Goal: Find specific page/section: Find specific page/section

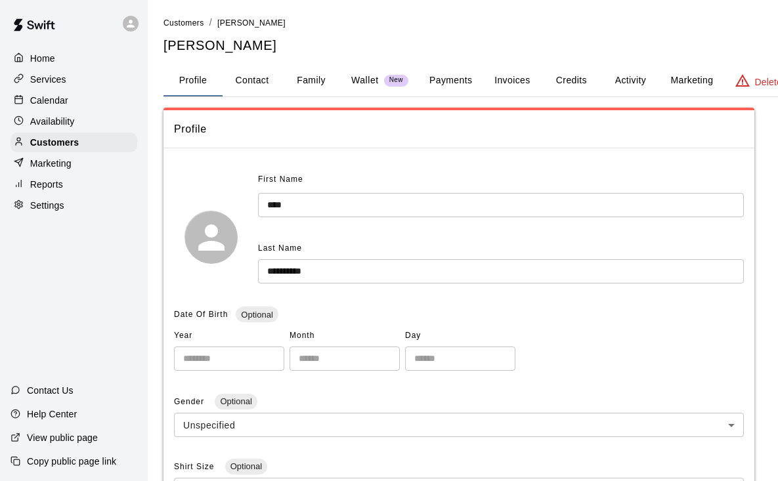
click at [41, 58] on p "Home" at bounding box center [42, 58] width 25 height 13
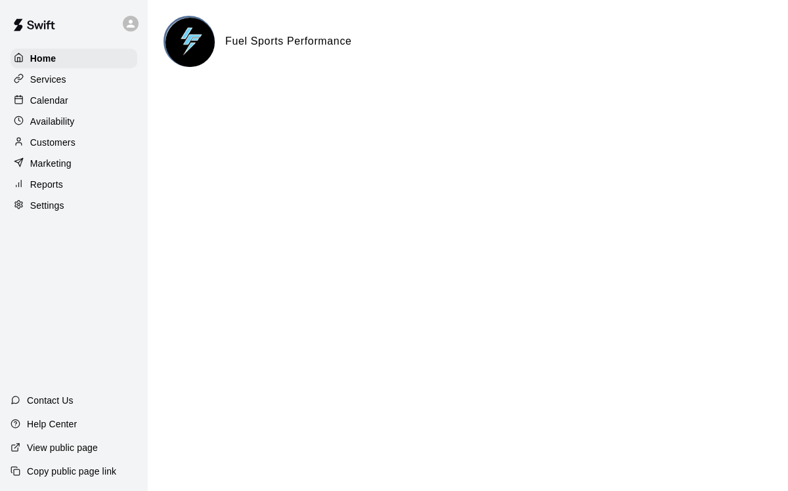
click at [46, 101] on p "Calendar" at bounding box center [49, 100] width 38 height 13
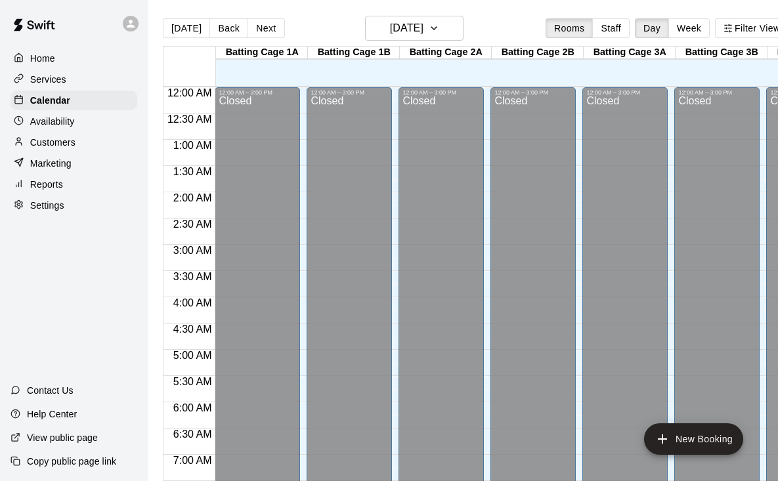
scroll to position [728, 0]
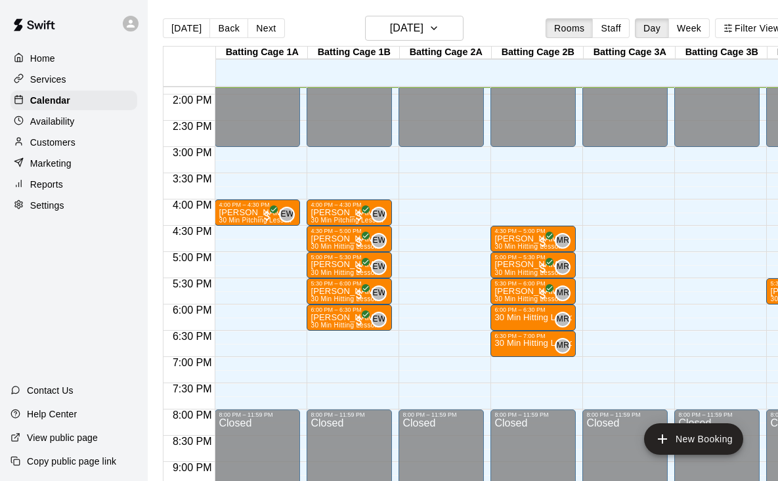
click at [625, 32] on button "Staff" at bounding box center [610, 28] width 37 height 20
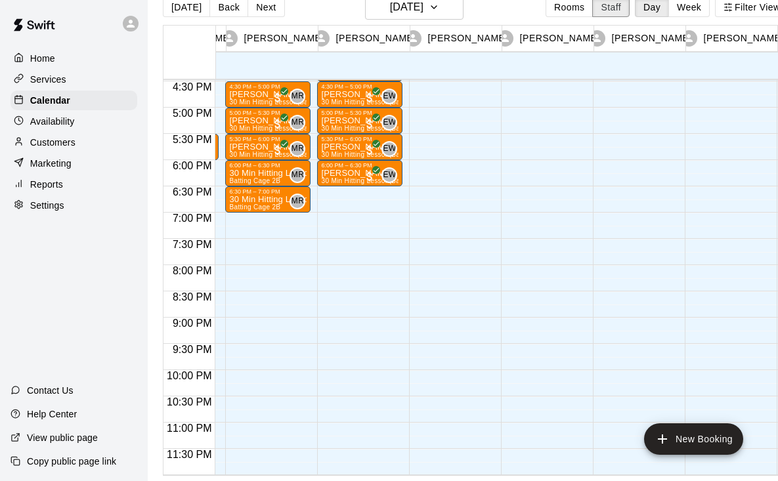
scroll to position [866, 106]
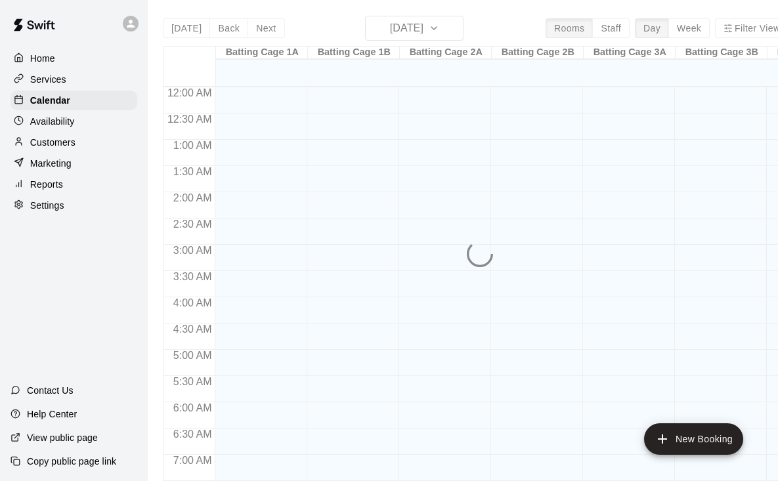
scroll to position [753, 0]
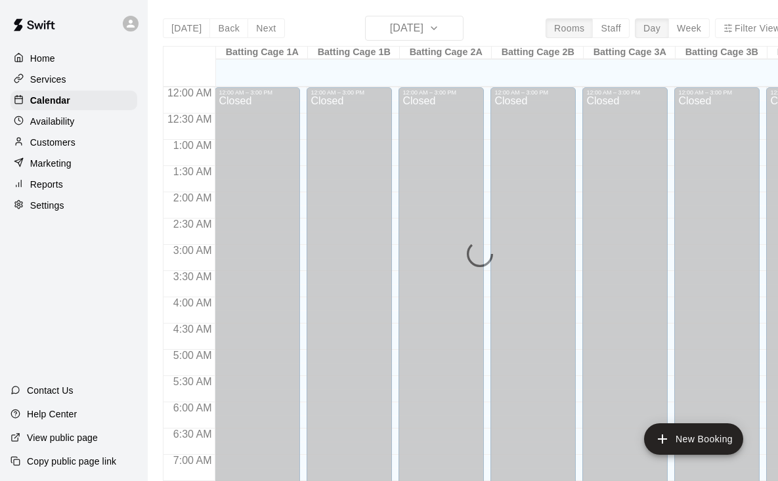
scroll to position [763, 0]
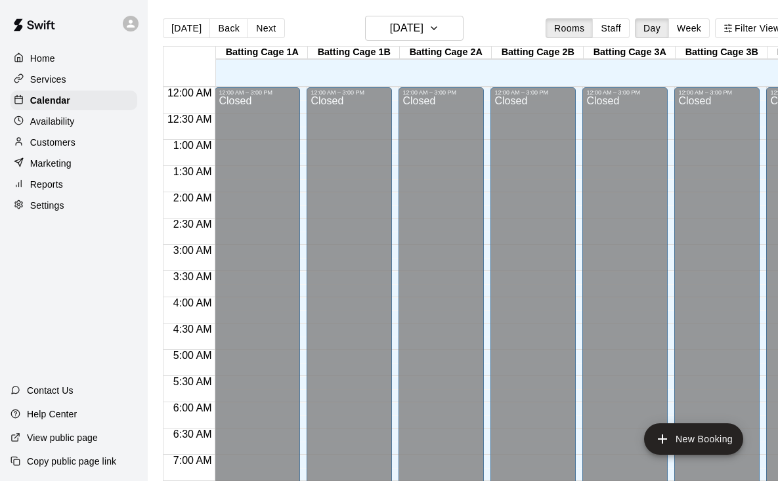
scroll to position [767, 0]
